Goal: Use online tool/utility: Utilize a website feature to perform a specific function

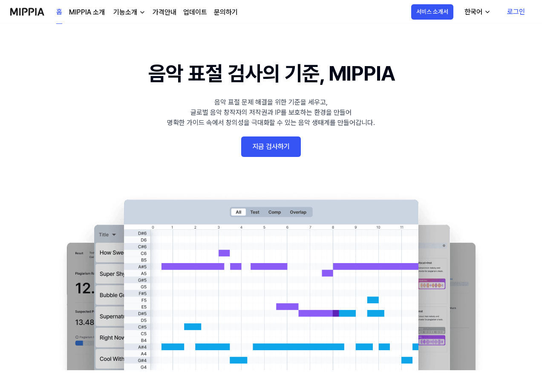
click at [514, 10] on link "로그인" at bounding box center [516, 12] width 32 height 24
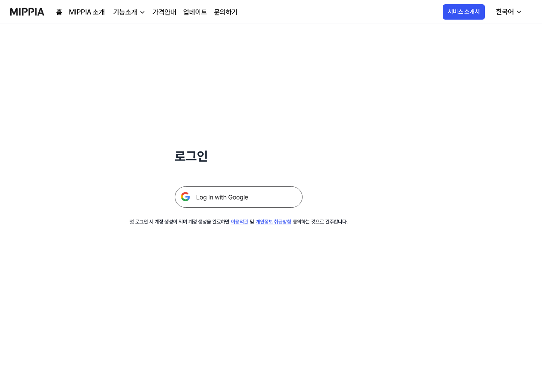
click at [228, 200] on img at bounding box center [239, 196] width 128 height 21
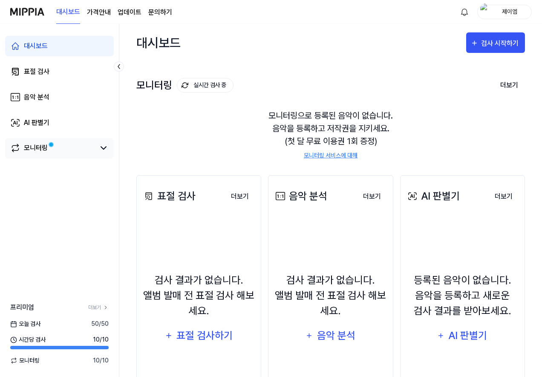
click at [72, 145] on link "모니터링" at bounding box center [52, 148] width 85 height 10
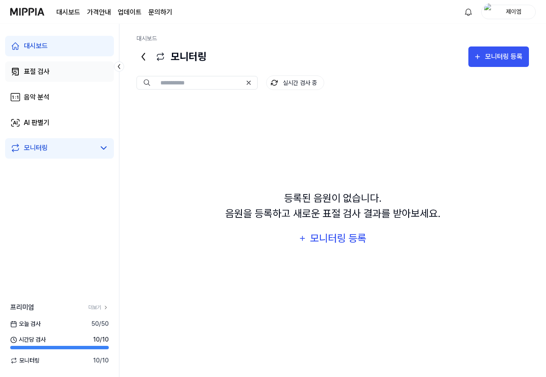
click at [52, 61] on link "표절 검사" at bounding box center [59, 71] width 109 height 20
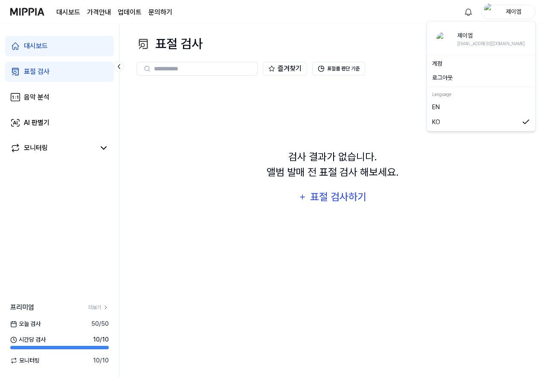
click at [526, 7] on div "제이엠" at bounding box center [513, 11] width 33 height 9
click at [443, 62] on link "계정" at bounding box center [481, 63] width 98 height 9
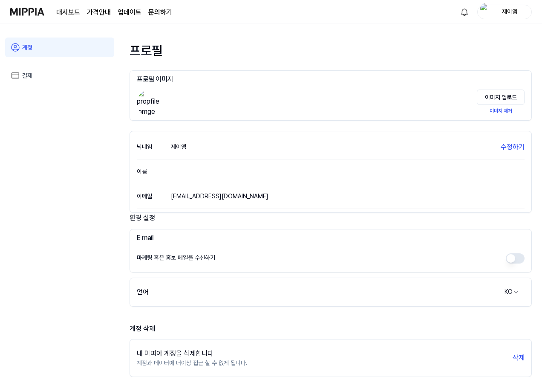
click at [62, 10] on link "대시보드" at bounding box center [68, 12] width 24 height 10
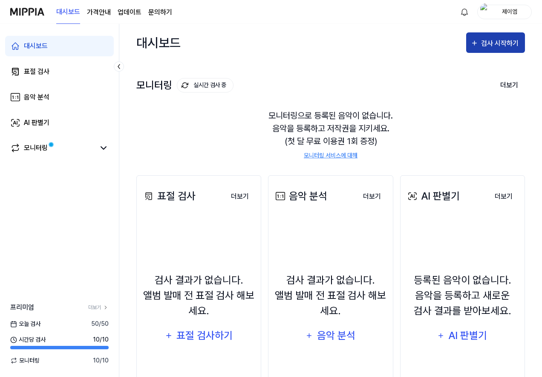
click at [511, 38] on div "검사 시작하기" at bounding box center [501, 43] width 40 height 11
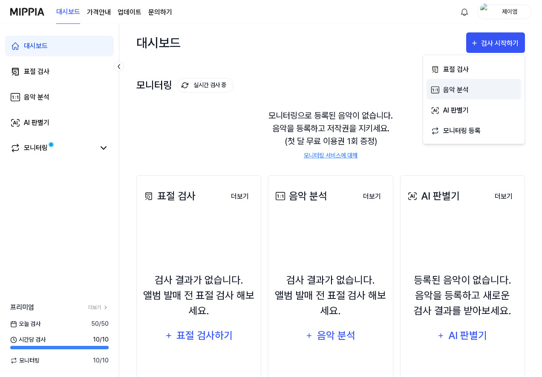
click at [465, 89] on div "음악 분석" at bounding box center [480, 89] width 74 height 11
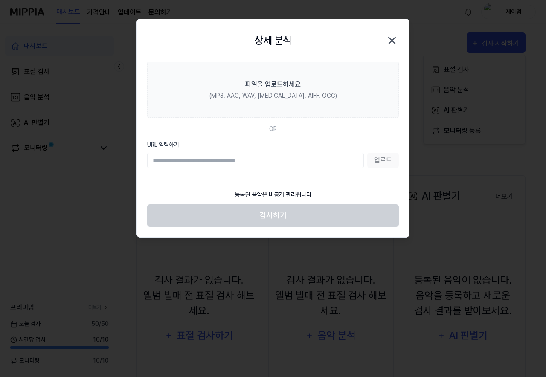
click at [271, 161] on input "URL 입력하기" at bounding box center [255, 160] width 217 height 15
paste input "**********"
type input "**********"
click at [378, 157] on button "업로드" at bounding box center [383, 160] width 32 height 15
click at [314, 160] on input "URL 입력하기" at bounding box center [255, 160] width 217 height 15
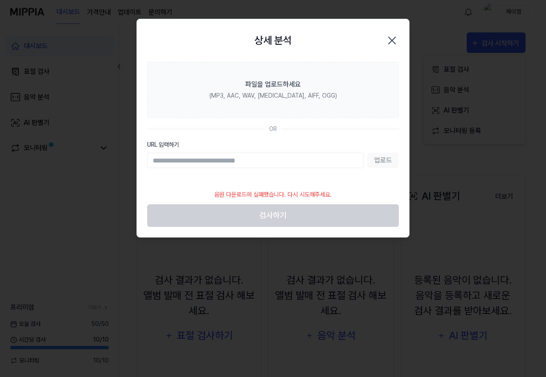
click at [314, 160] on input "URL 입력하기" at bounding box center [255, 160] width 217 height 15
type input "**********"
click at [381, 160] on button "업로드" at bounding box center [383, 160] width 32 height 15
click at [392, 38] on icon "button" at bounding box center [392, 41] width 14 height 14
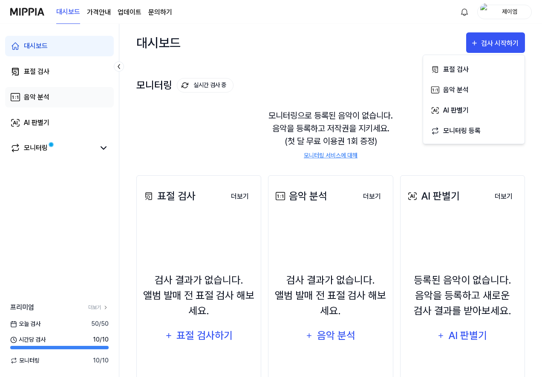
click at [58, 97] on link "음악 분석" at bounding box center [59, 97] width 109 height 20
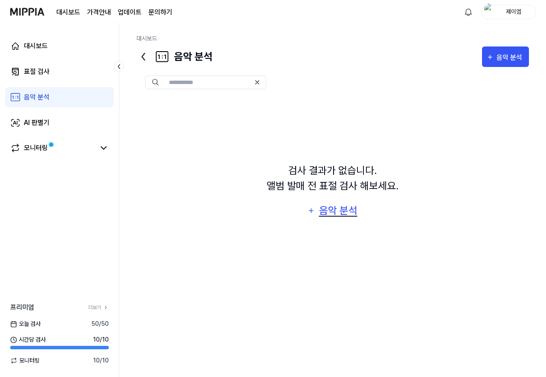
click at [340, 210] on div "음악 분석" at bounding box center [338, 210] width 40 height 16
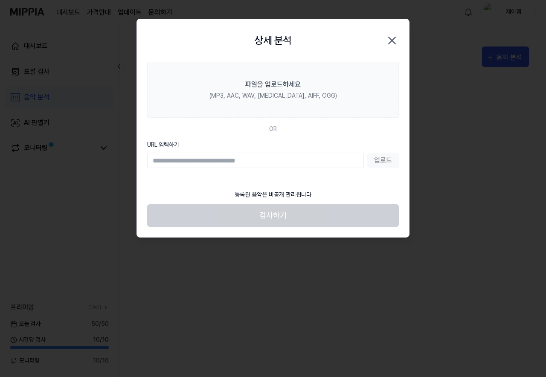
click at [281, 127] on div "OR" at bounding box center [273, 128] width 252 height 9
click at [276, 211] on footer "등록된 음악은 비공개 관리됩니다 검사하기" at bounding box center [273, 206] width 252 height 42
click at [260, 159] on input "URL 입력하기" at bounding box center [255, 160] width 217 height 15
paste input "**********"
type input "**********"
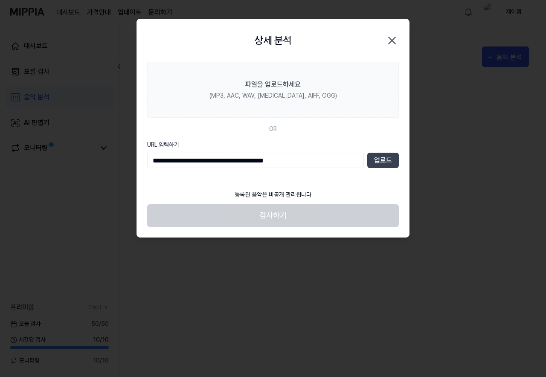
click at [294, 216] on footer "등록된 음악은 비공개 관리됩니다 검사하기" at bounding box center [273, 206] width 252 height 42
click at [380, 158] on button "업로드" at bounding box center [383, 160] width 32 height 15
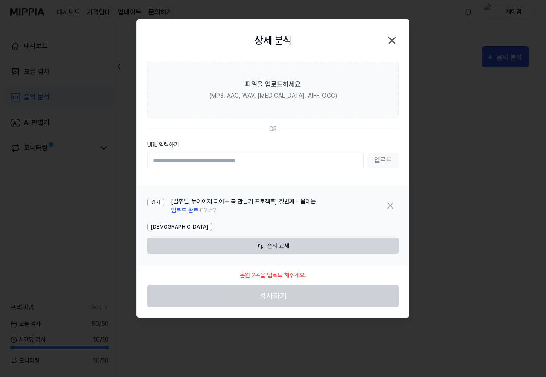
click at [391, 42] on icon "button" at bounding box center [392, 41] width 14 height 14
